Goal: Transaction & Acquisition: Purchase product/service

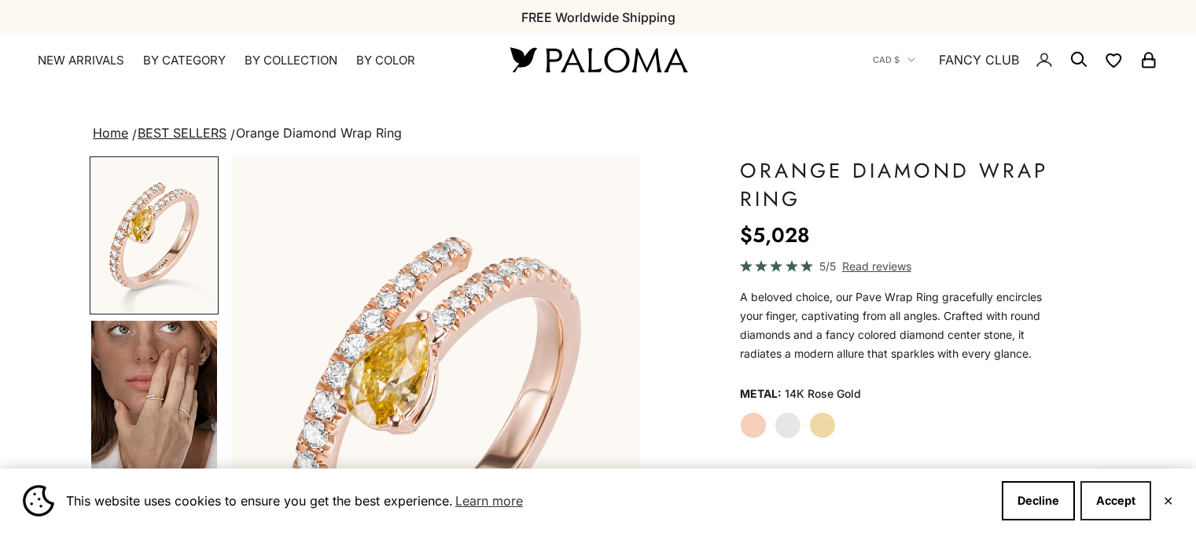
click at [1090, 498] on button "Accept" at bounding box center [1115, 500] width 71 height 39
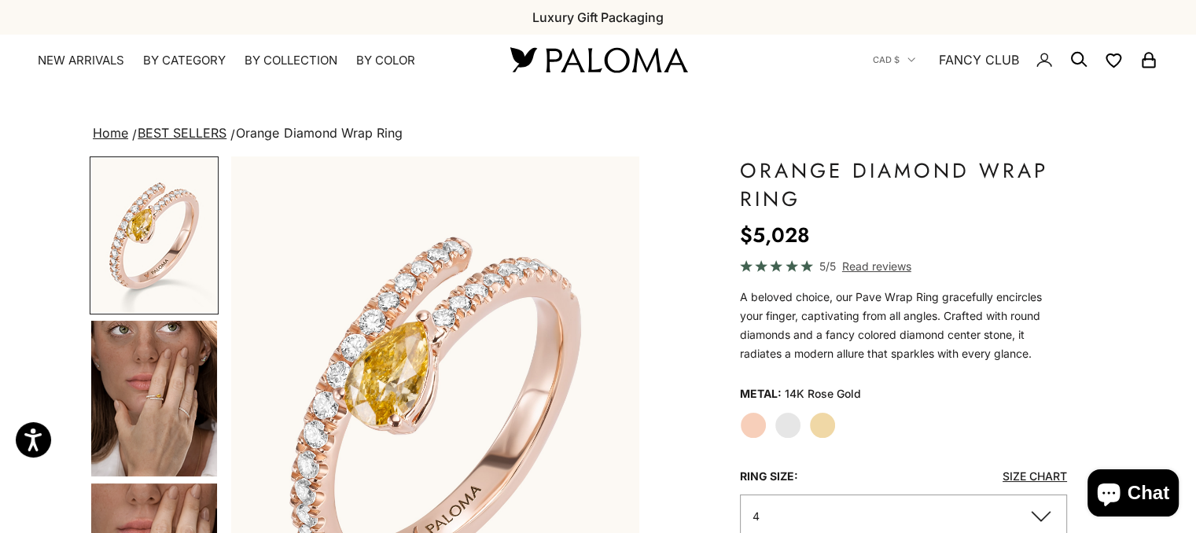
click at [786, 425] on label "White Gold" at bounding box center [787, 425] width 27 height 27
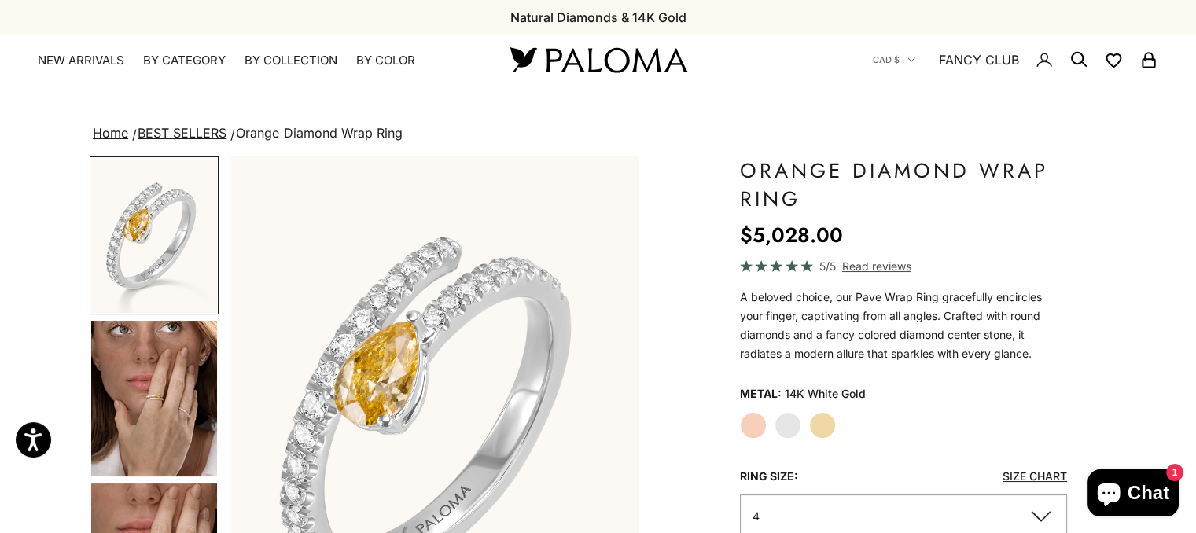
click at [755, 425] on label "Rose Gold" at bounding box center [753, 425] width 27 height 27
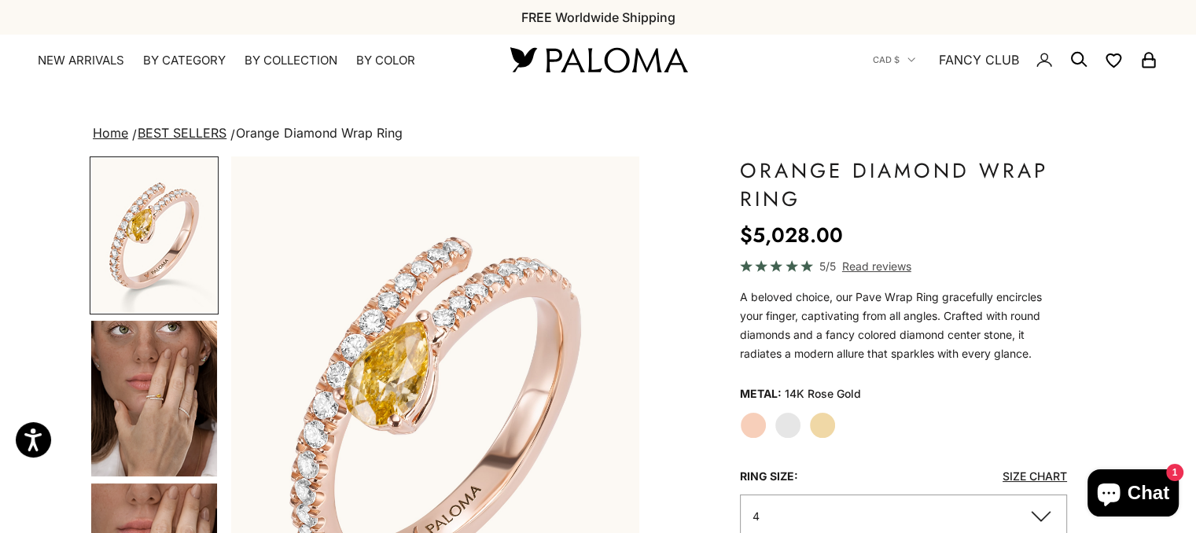
click at [815, 423] on label "Yellow Gold" at bounding box center [822, 425] width 27 height 27
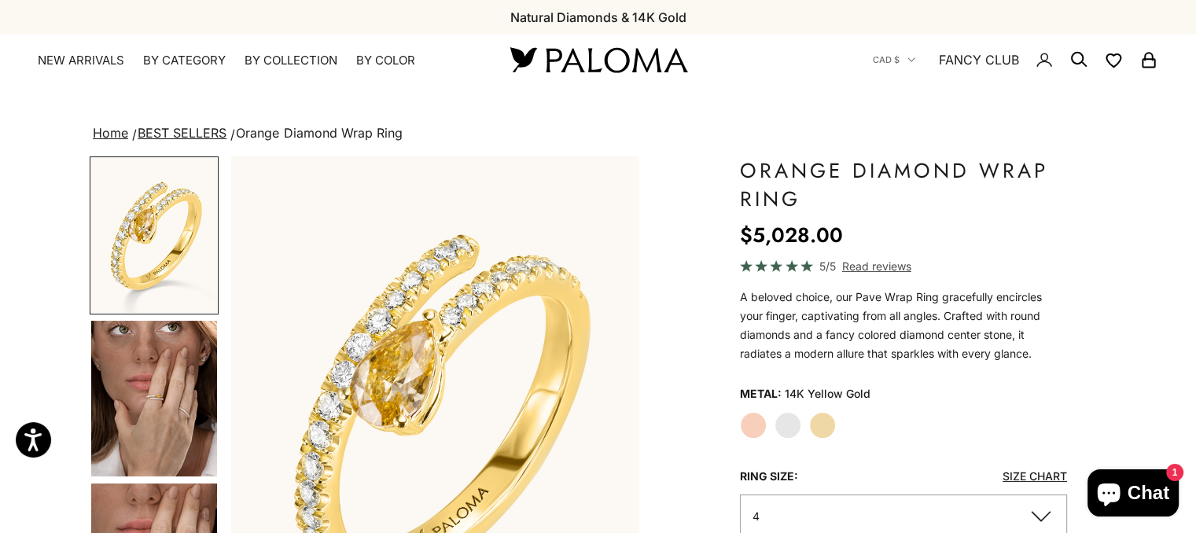
click at [752, 423] on label "Rose Gold" at bounding box center [753, 425] width 27 height 27
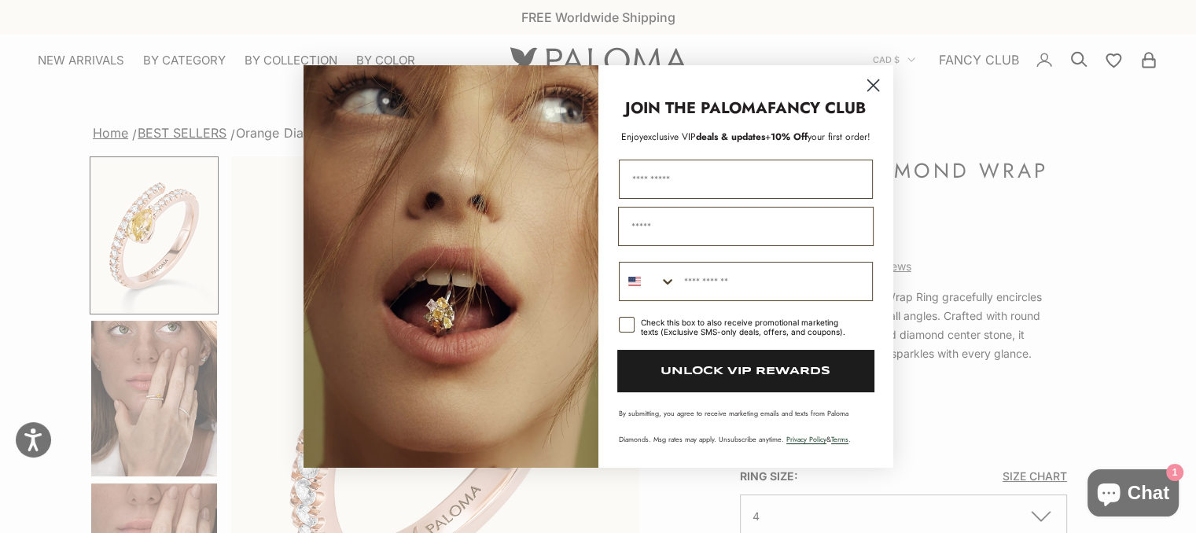
click at [874, 82] on circle "Close dialog" at bounding box center [872, 85] width 26 height 26
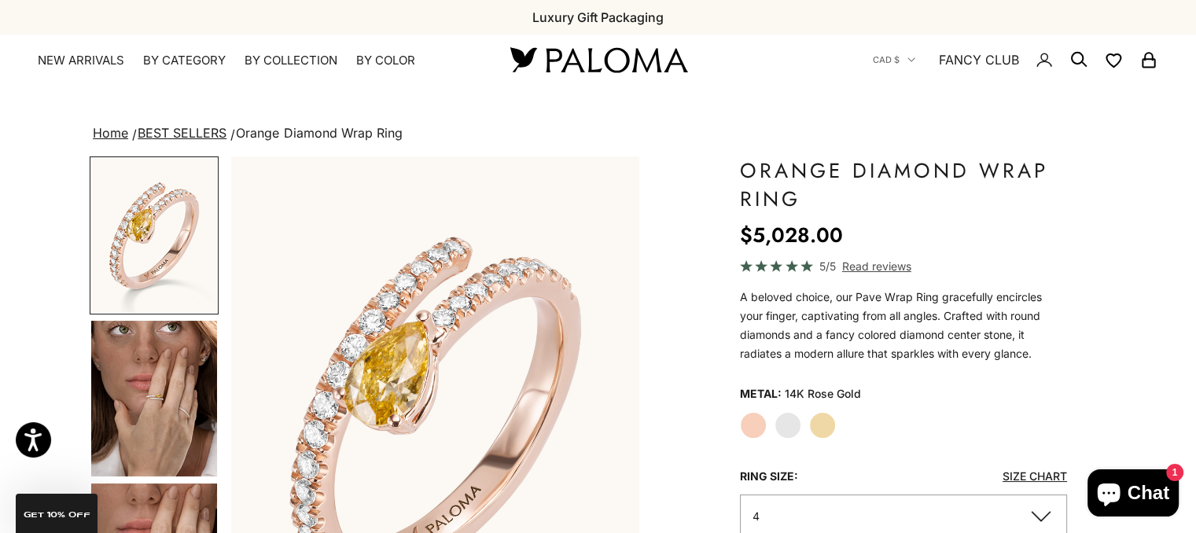
click at [874, 82] on nav "CAD $ Country [GEOGRAPHIC_DATA] (AFN ؋) [GEOGRAPHIC_DATA] (EUR €) [GEOGRAPHIC_D…" at bounding box center [1015, 60] width 285 height 50
